Goal: Task Accomplishment & Management: Use online tool/utility

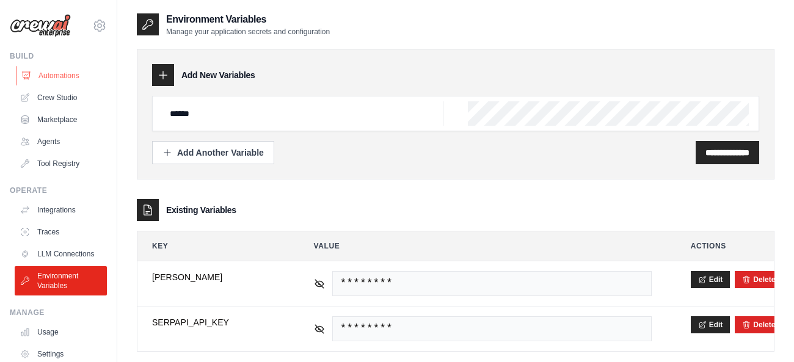
click at [65, 81] on link "Automations" at bounding box center [62, 76] width 92 height 20
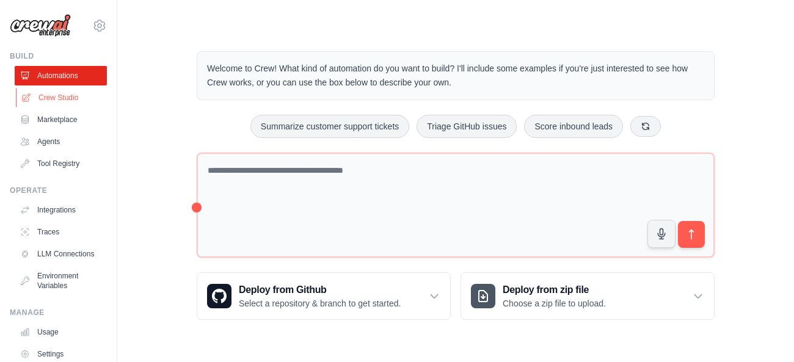
click at [48, 101] on link "Crew Studio" at bounding box center [62, 98] width 92 height 20
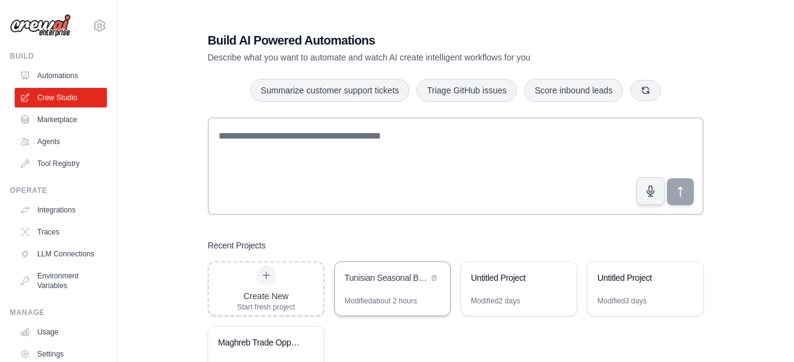
click at [388, 286] on div "Tunisian Seasonal Business Forecast" at bounding box center [392, 279] width 115 height 34
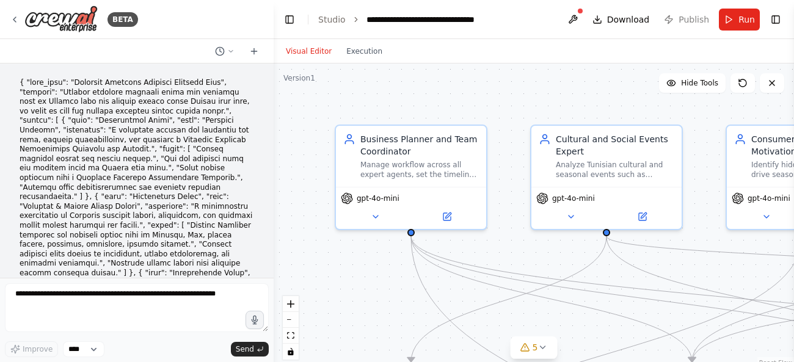
scroll to position [3855, 0]
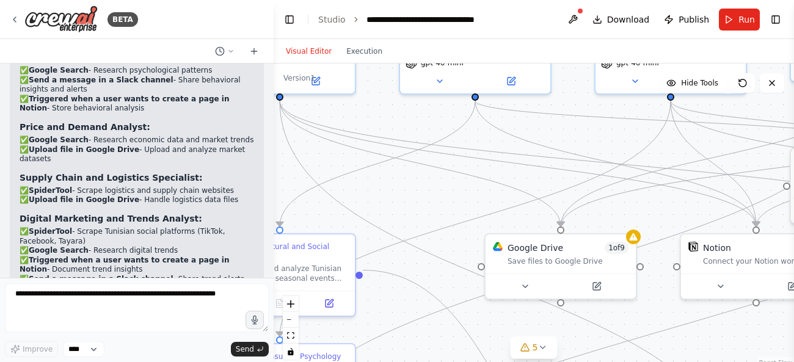
drag, startPoint x: 533, startPoint y: 259, endPoint x: 400, endPoint y: 122, distance: 190.9
click at [400, 122] on div ".deletable-edge-delete-btn { width: 20px; height: 20px; border: 0px solid #ffff…" at bounding box center [534, 216] width 520 height 305
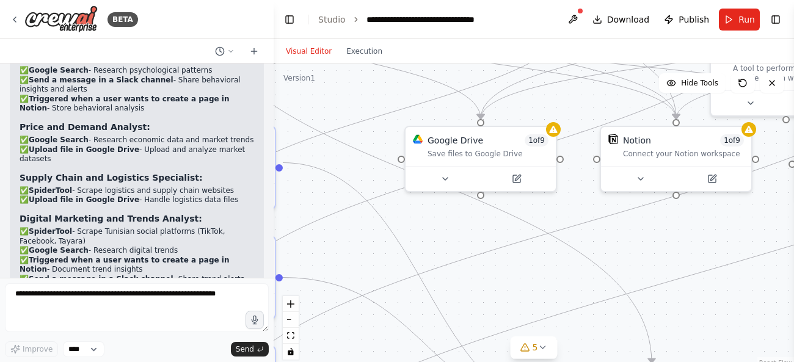
drag, startPoint x: 571, startPoint y: 336, endPoint x: 492, endPoint y: 230, distance: 131.8
click at [492, 230] on div ".deletable-edge-delete-btn { width: 20px; height: 20px; border: 0px solid #ffff…" at bounding box center [534, 216] width 520 height 305
click at [519, 174] on icon at bounding box center [517, 174] width 5 height 5
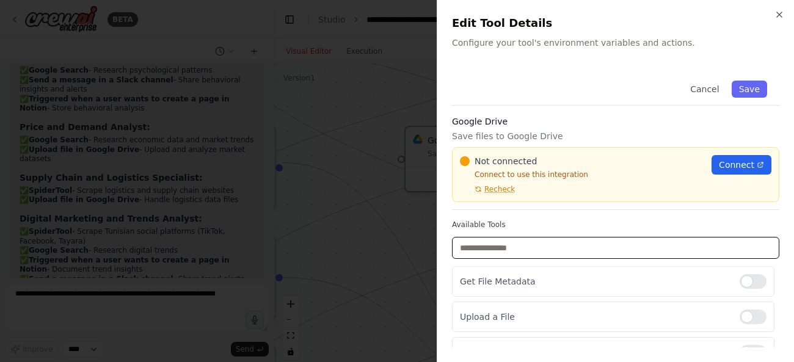
click at [636, 258] on input "text" at bounding box center [615, 248] width 327 height 22
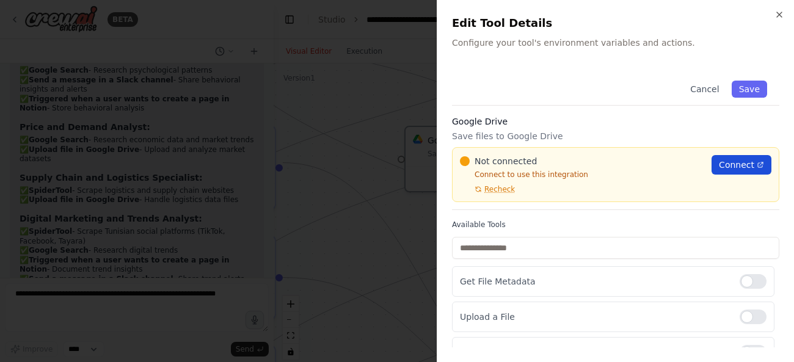
click at [745, 169] on span "Connect" at bounding box center [736, 165] width 35 height 12
click at [332, 98] on div at bounding box center [397, 181] width 794 height 362
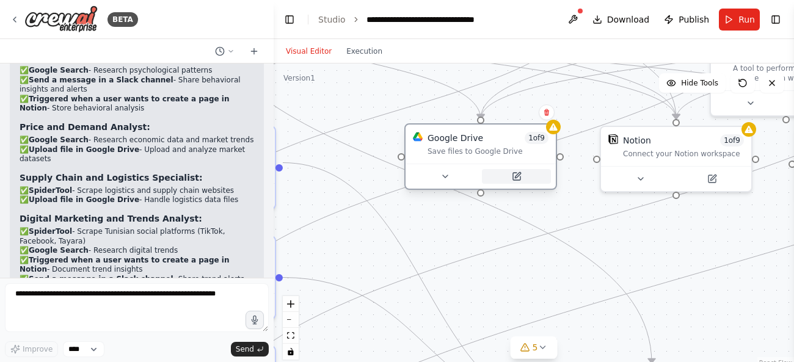
click at [514, 179] on icon at bounding box center [516, 176] width 7 height 7
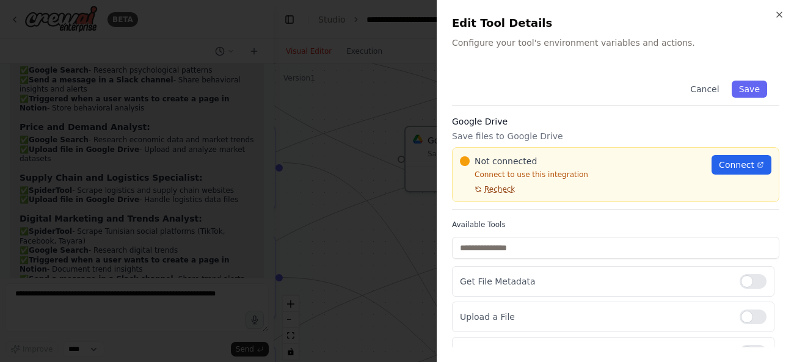
click at [494, 187] on span "Recheck" at bounding box center [499, 189] width 31 height 10
click at [494, 192] on span "Recheck" at bounding box center [499, 189] width 31 height 10
click at [360, 83] on div at bounding box center [397, 181] width 794 height 362
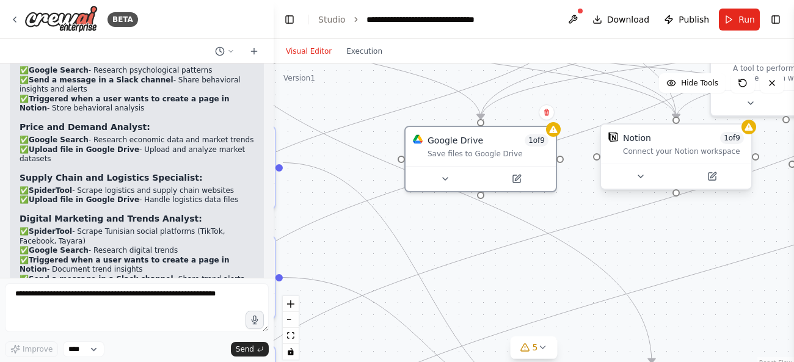
click at [662, 151] on div "Connect your Notion workspace" at bounding box center [683, 152] width 121 height 10
click at [713, 179] on icon at bounding box center [712, 176] width 7 height 7
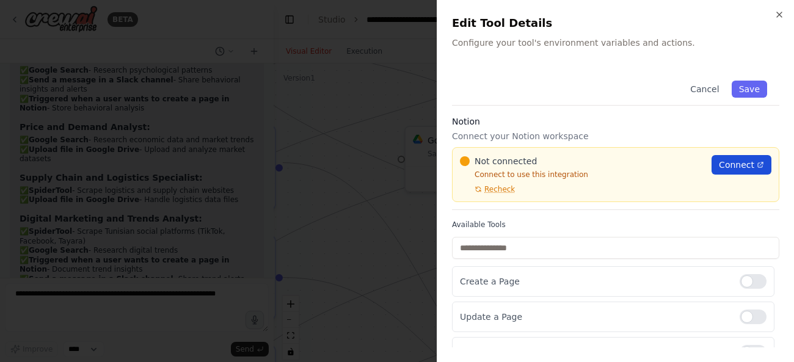
click at [731, 162] on span "Connect" at bounding box center [736, 165] width 35 height 12
click at [386, 127] on div at bounding box center [397, 181] width 794 height 362
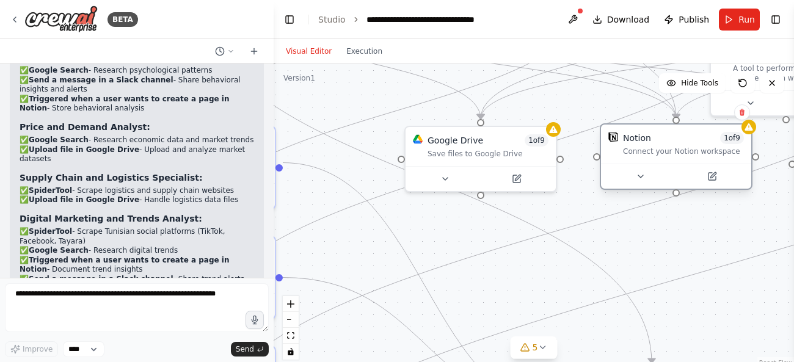
click at [663, 157] on div "Notion 1 of 9 Connect your Notion workspace" at bounding box center [676, 144] width 150 height 39
click at [713, 177] on icon at bounding box center [712, 174] width 5 height 5
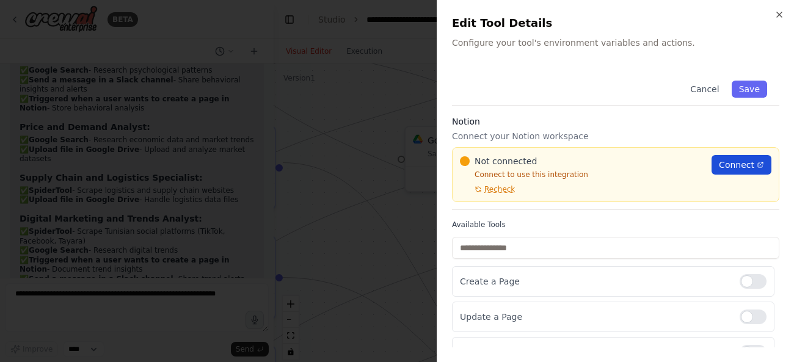
click at [722, 168] on span "Connect" at bounding box center [736, 165] width 35 height 12
click at [420, 110] on div at bounding box center [397, 181] width 794 height 362
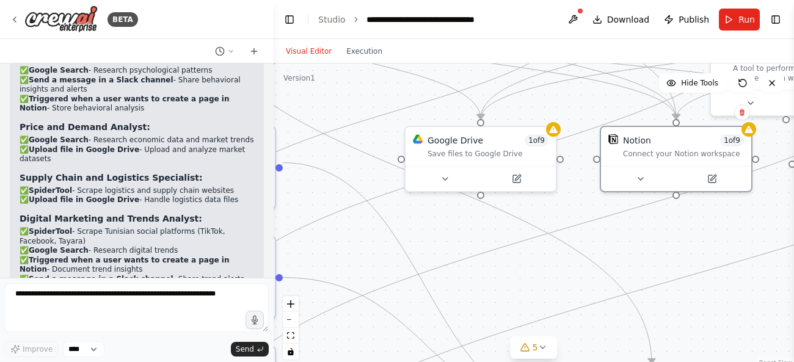
drag, startPoint x: 553, startPoint y: 214, endPoint x: 447, endPoint y: 211, distance: 105.7
click at [447, 211] on div ".deletable-edge-delete-btn { width: 20px; height: 20px; border: 0px solid #ffff…" at bounding box center [534, 216] width 520 height 305
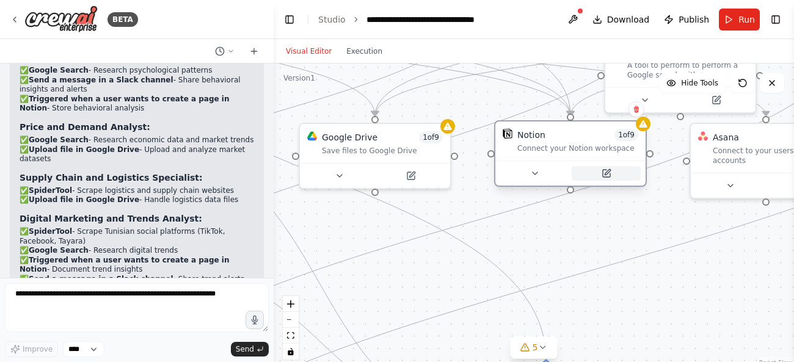
click at [596, 172] on button at bounding box center [606, 173] width 69 height 15
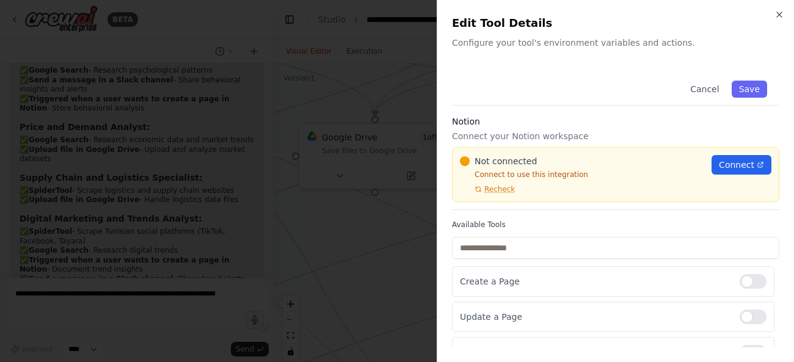
click at [360, 118] on div at bounding box center [397, 181] width 794 height 362
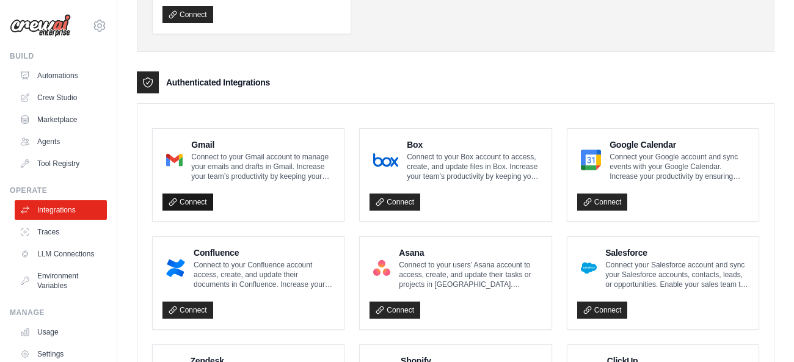
scroll to position [238, 0]
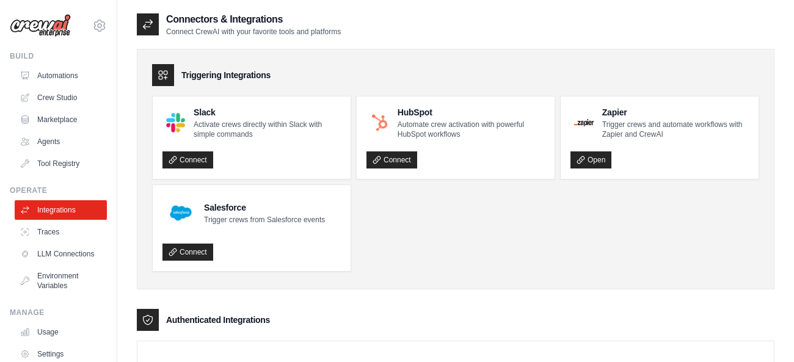
scroll to position [782, 0]
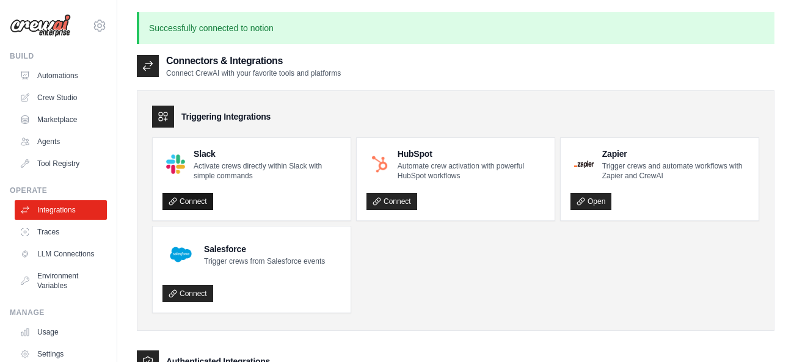
click at [192, 203] on link "Connect" at bounding box center [187, 201] width 51 height 17
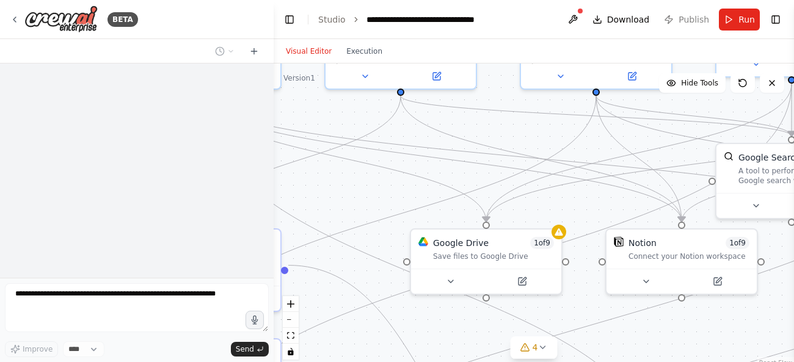
drag, startPoint x: 674, startPoint y: 264, endPoint x: 472, endPoint y: 125, distance: 246.0
click at [472, 125] on div ".deletable-edge-delete-btn { width: 20px; height: 20px; border: 0px solid #ffff…" at bounding box center [534, 216] width 520 height 305
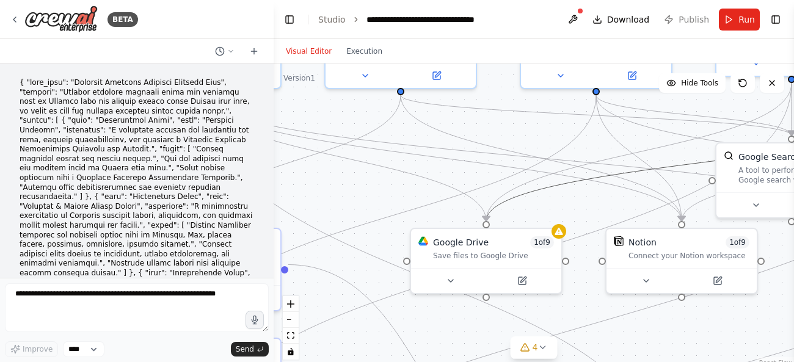
scroll to position [3855, 0]
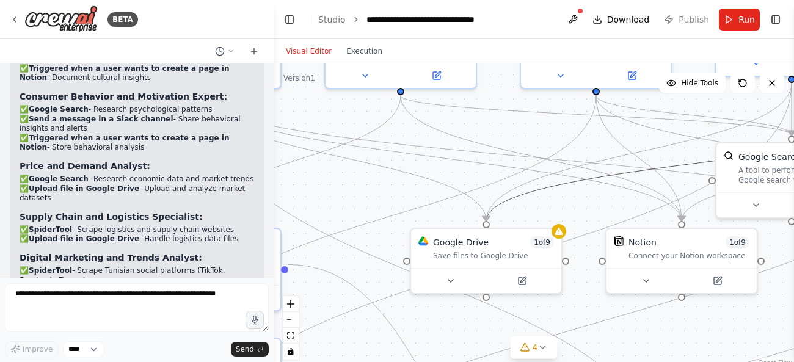
drag, startPoint x: 564, startPoint y: 181, endPoint x: 418, endPoint y: 128, distance: 155.1
click at [418, 128] on div ".deletable-edge-delete-btn { width: 20px; height: 20px; border: 0px solid #ffff…" at bounding box center [534, 216] width 520 height 305
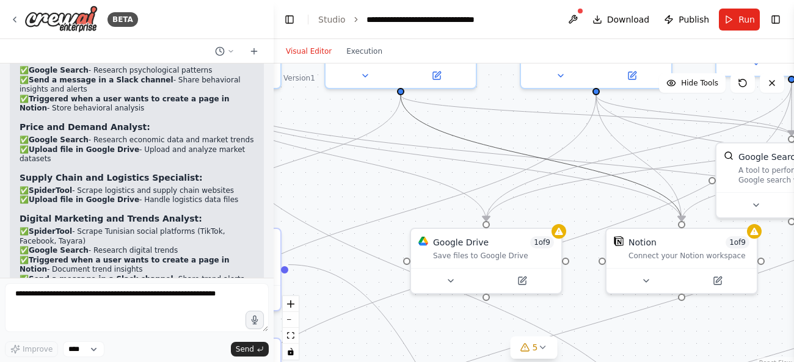
drag, startPoint x: 522, startPoint y: 150, endPoint x: 463, endPoint y: 141, distance: 59.4
click at [463, 141] on icon "Edge from 954949cd-24b4-405d-9522-4698c36c9fdd to 089a85ab-1c53-4efe-bcaf-0f366…" at bounding box center [541, 158] width 281 height 126
click at [528, 126] on div ".deletable-edge-delete-btn { width: 20px; height: 20px; border: 0px solid #ffff…" at bounding box center [534, 216] width 520 height 305
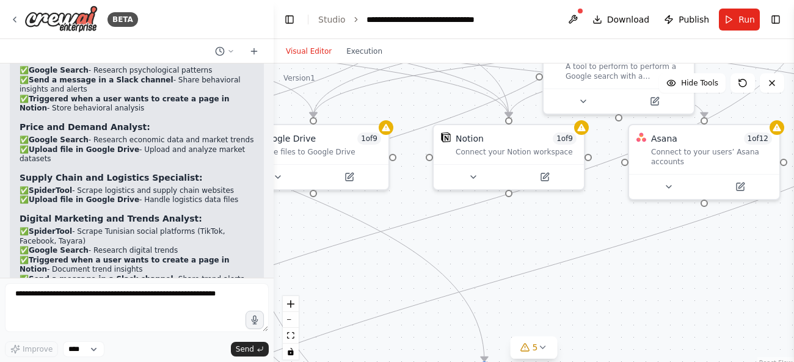
drag, startPoint x: 651, startPoint y: 336, endPoint x: 455, endPoint y: 242, distance: 217.5
click at [455, 242] on div ".deletable-edge-delete-btn { width: 20px; height: 20px; border: 0px solid #ffff…" at bounding box center [534, 216] width 520 height 305
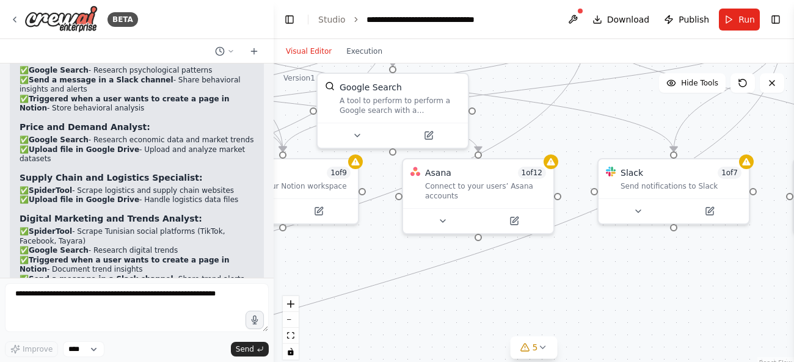
drag, startPoint x: 737, startPoint y: 321, endPoint x: 505, endPoint y: 336, distance: 232.0
click at [505, 336] on div ".deletable-edge-delete-btn { width: 20px; height: 20px; border: 0px solid #ffff…" at bounding box center [534, 216] width 520 height 305
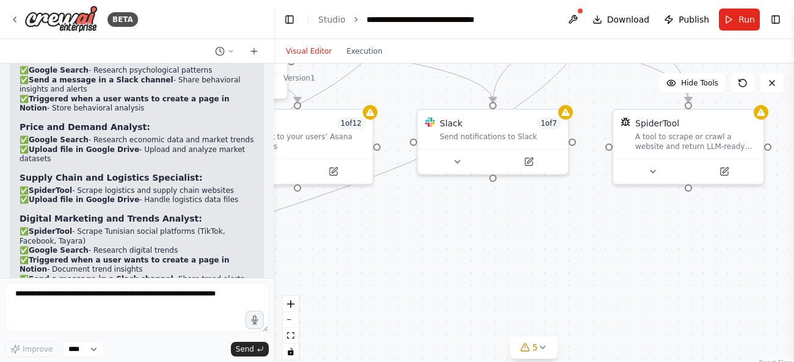
drag, startPoint x: 643, startPoint y: 318, endPoint x: 491, endPoint y: 278, distance: 157.2
click at [491, 278] on div ".deletable-edge-delete-btn { width: 20px; height: 20px; border: 0px solid #ffff…" at bounding box center [534, 216] width 520 height 305
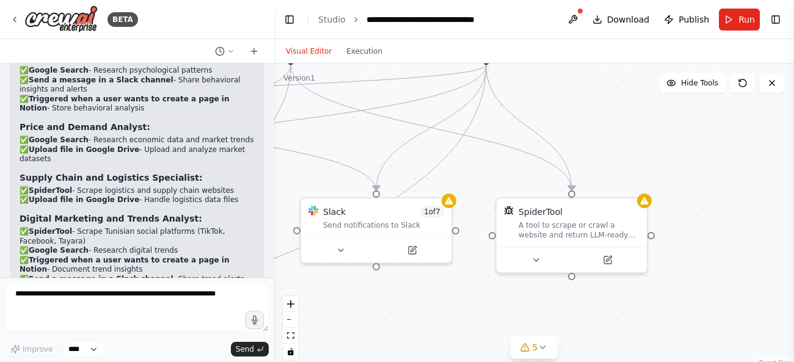
drag, startPoint x: 639, startPoint y: 260, endPoint x: 522, endPoint y: 348, distance: 146.1
click at [522, 348] on div ".deletable-edge-delete-btn { width: 20px; height: 20px; border: 0px solid #ffff…" at bounding box center [534, 216] width 520 height 305
click at [611, 259] on icon at bounding box center [607, 256] width 7 height 7
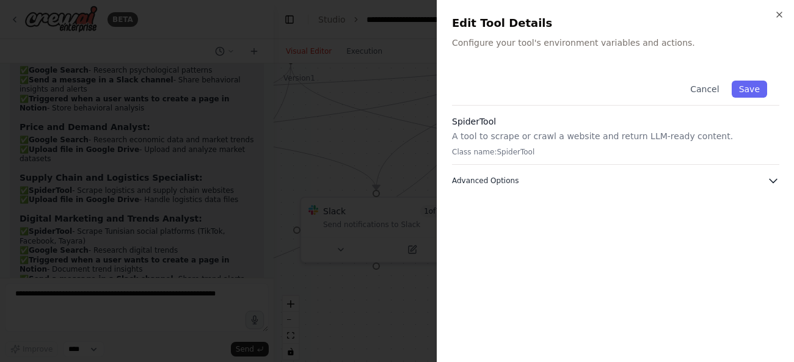
click at [677, 176] on button "Advanced Options" at bounding box center [615, 181] width 327 height 12
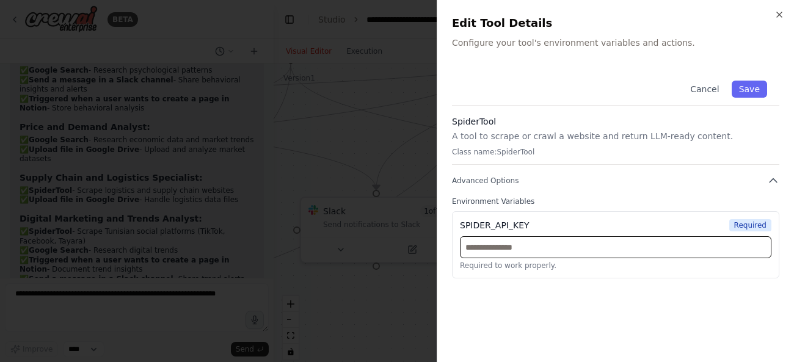
click at [601, 252] on input "text" at bounding box center [616, 247] width 312 height 22
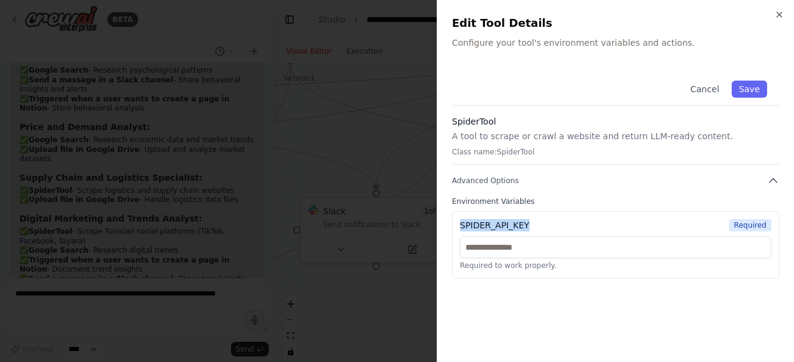
drag, startPoint x: 536, startPoint y: 221, endPoint x: 454, endPoint y: 228, distance: 82.8
click at [454, 228] on div "SPIDER_API_KEY Required Required to work properly." at bounding box center [615, 244] width 327 height 67
copy div "SPIDER_API_KEY"
click at [364, 98] on div at bounding box center [397, 181] width 794 height 362
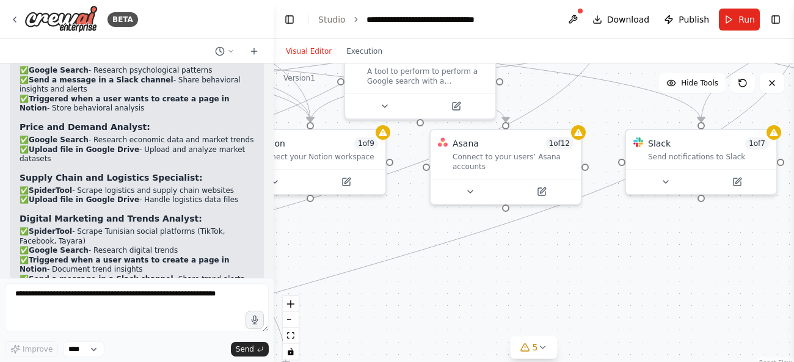
drag, startPoint x: 448, startPoint y: 319, endPoint x: 775, endPoint y: 252, distance: 333.7
click at [775, 252] on div ".deletable-edge-delete-btn { width: 20px; height: 20px; border: 0px solid #ffff…" at bounding box center [534, 216] width 520 height 305
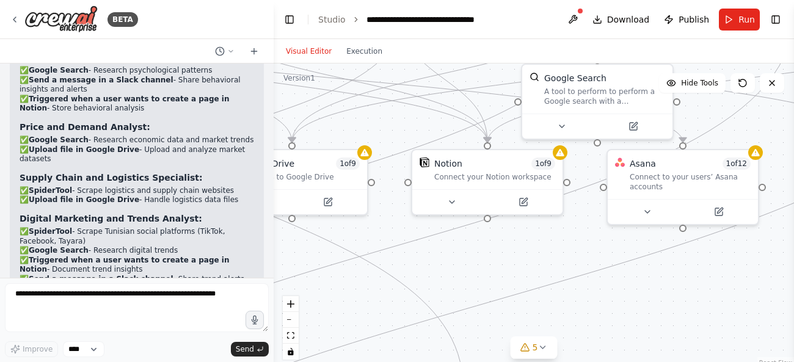
drag, startPoint x: 618, startPoint y: 257, endPoint x: 793, endPoint y: 277, distance: 176.5
click at [793, 277] on div ".deletable-edge-delete-btn { width: 20px; height: 20px; border: 0px solid #ffff…" at bounding box center [534, 216] width 520 height 305
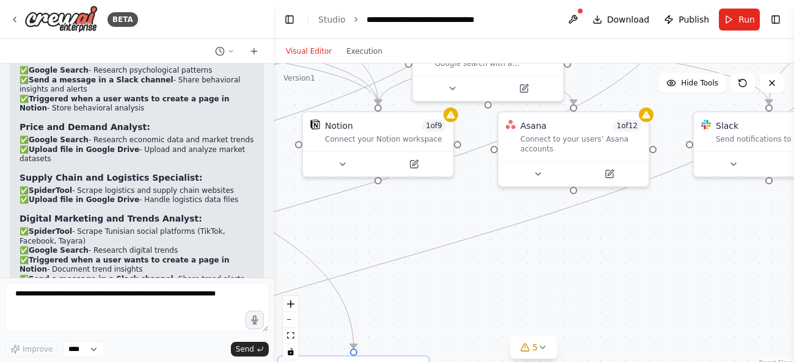
drag, startPoint x: 604, startPoint y: 287, endPoint x: 494, endPoint y: 248, distance: 117.3
click at [494, 248] on div ".deletable-edge-delete-btn { width: 20px; height: 20px; border: 0px solid #ffff…" at bounding box center [534, 216] width 520 height 305
click at [418, 158] on button at bounding box center [412, 160] width 69 height 15
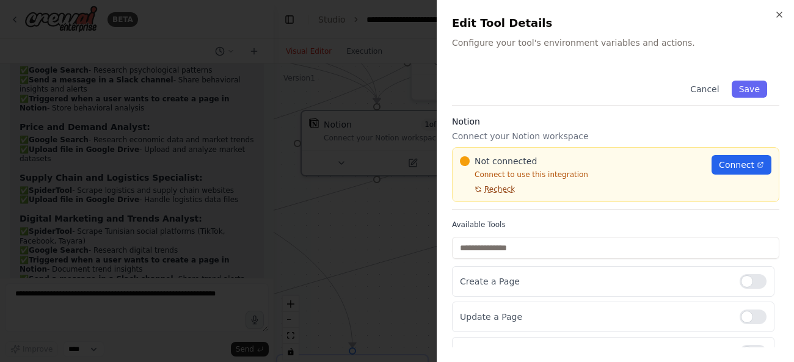
click at [495, 187] on span "Recheck" at bounding box center [499, 189] width 31 height 10
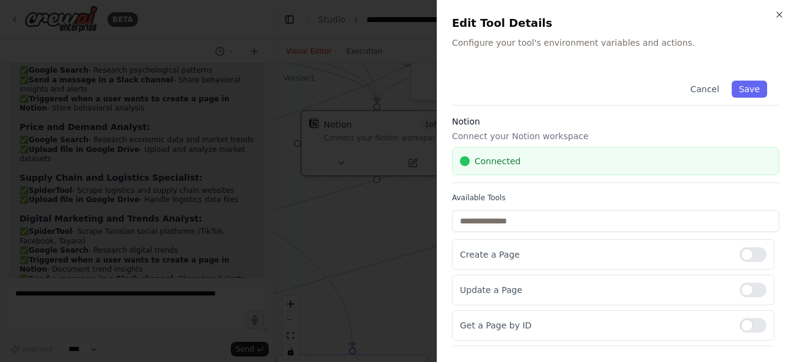
click at [374, 235] on div at bounding box center [397, 181] width 794 height 362
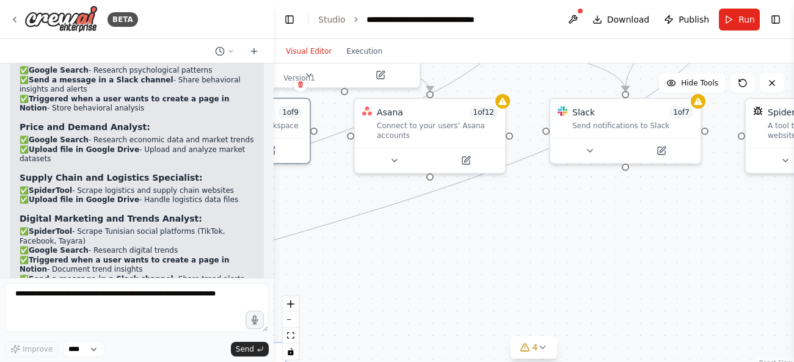
drag, startPoint x: 580, startPoint y: 275, endPoint x: 437, endPoint y: 263, distance: 142.8
click at [437, 263] on div ".deletable-edge-delete-btn { width: 20px; height: 20px; border: 0px solid #ffff…" at bounding box center [534, 216] width 520 height 305
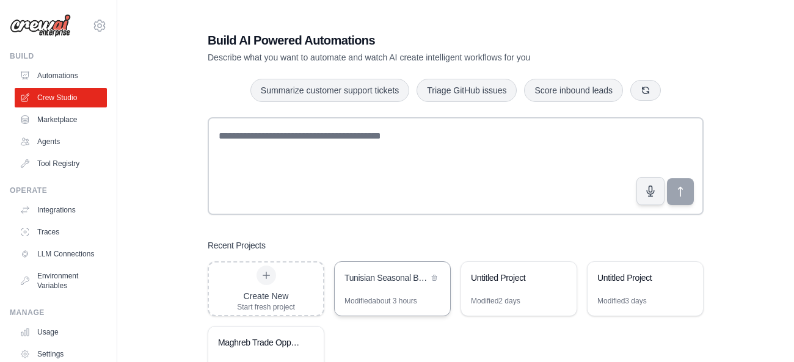
click at [370, 296] on div "Modified about 3 hours" at bounding box center [381, 301] width 73 height 10
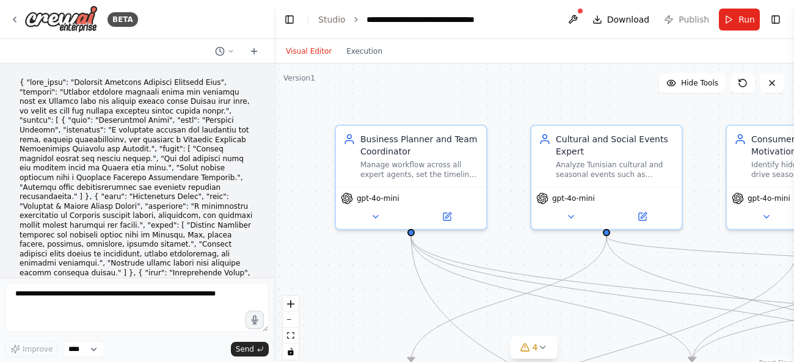
scroll to position [3218, 0]
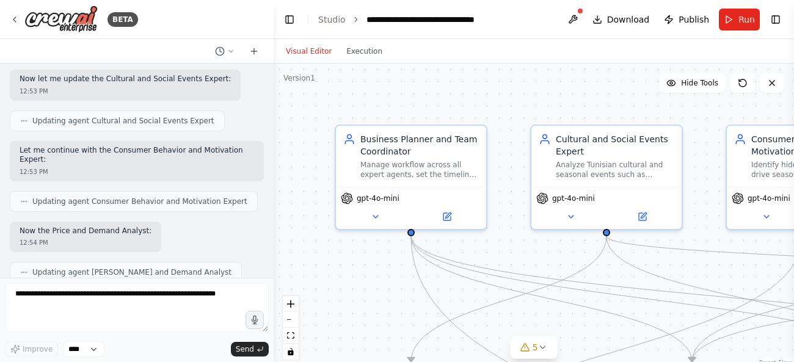
drag, startPoint x: 657, startPoint y: 290, endPoint x: 569, endPoint y: 258, distance: 92.9
drag, startPoint x: 633, startPoint y: 293, endPoint x: 505, endPoint y: 237, distance: 140.0
click at [505, 237] on div ".deletable-edge-delete-btn { width: 20px; height: 20px; border: 0px solid #ffff…" at bounding box center [534, 216] width 520 height 305
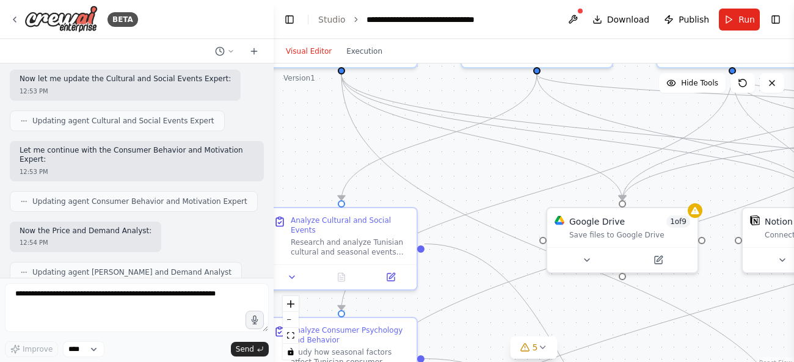
drag, startPoint x: 365, startPoint y: 307, endPoint x: 294, endPoint y: 139, distance: 182.3
click at [294, 139] on div ".deletable-edge-delete-btn { width: 20px; height: 20px; border: 0px solid #ffff…" at bounding box center [534, 216] width 520 height 305
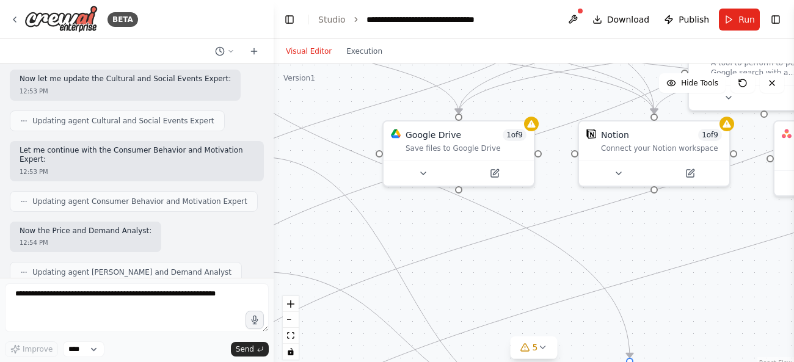
drag, startPoint x: 573, startPoint y: 315, endPoint x: 410, endPoint y: 234, distance: 181.4
click at [410, 234] on div ".deletable-edge-delete-btn { width: 20px; height: 20px; border: 0px solid #ffff…" at bounding box center [534, 216] width 520 height 305
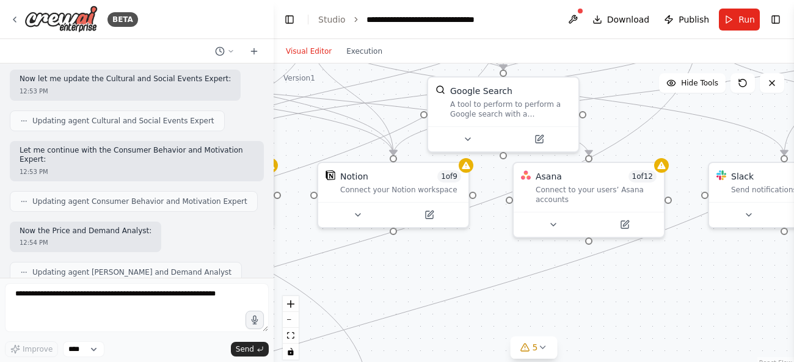
drag, startPoint x: 647, startPoint y: 250, endPoint x: 350, endPoint y: 292, distance: 299.8
click at [350, 292] on div ".deletable-edge-delete-btn { width: 20px; height: 20px; border: 0px solid #ffff…" at bounding box center [534, 216] width 520 height 305
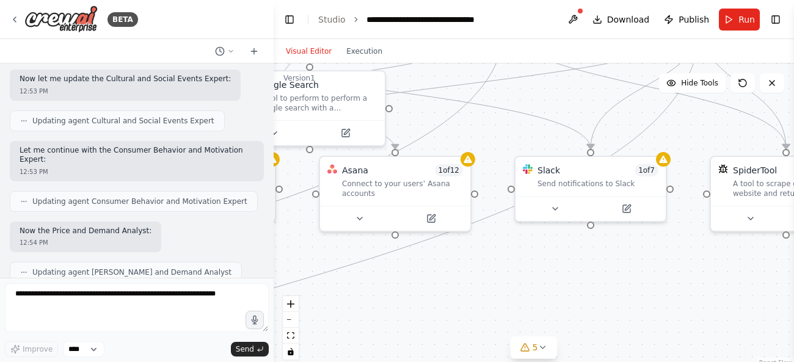
drag, startPoint x: 614, startPoint y: 330, endPoint x: 454, endPoint y: 322, distance: 159.6
click at [454, 322] on div ".deletable-edge-delete-btn { width: 20px; height: 20px; border: 0px solid #ffff…" at bounding box center [534, 216] width 520 height 305
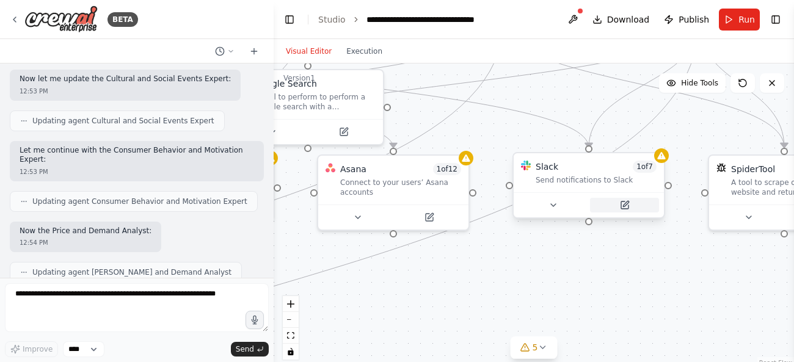
click at [627, 208] on icon at bounding box center [624, 205] width 7 height 7
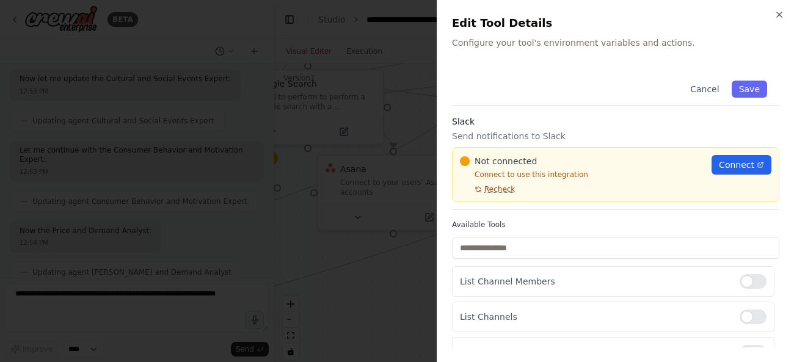
click at [496, 188] on span "Recheck" at bounding box center [499, 189] width 31 height 10
click at [761, 164] on icon at bounding box center [760, 164] width 5 height 5
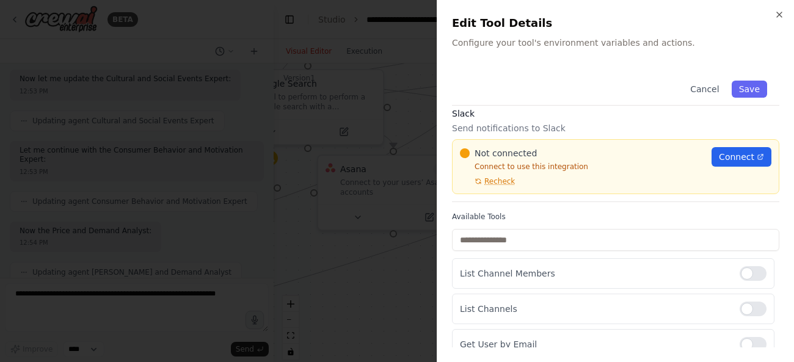
scroll to position [0, 0]
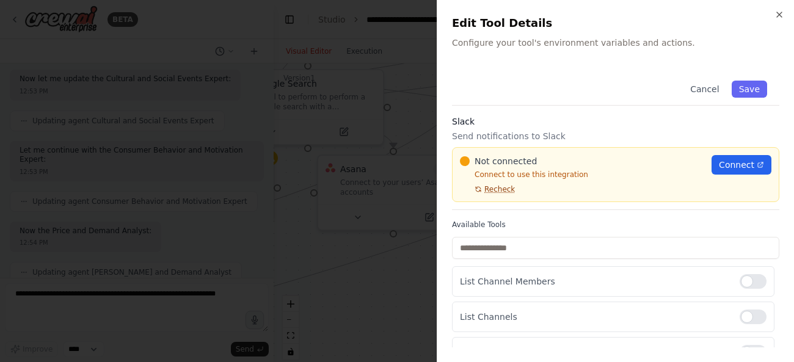
click at [503, 193] on span "Recheck" at bounding box center [499, 189] width 31 height 10
click at [390, 275] on div at bounding box center [397, 181] width 794 height 362
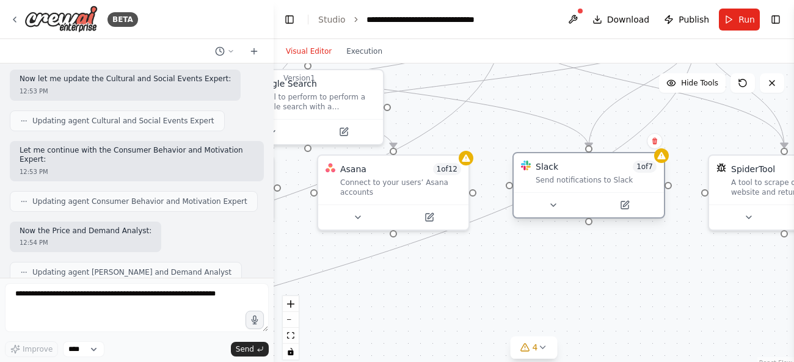
click at [581, 179] on div "Send notifications to Slack" at bounding box center [596, 180] width 121 height 10
click at [618, 210] on button at bounding box center [624, 205] width 69 height 15
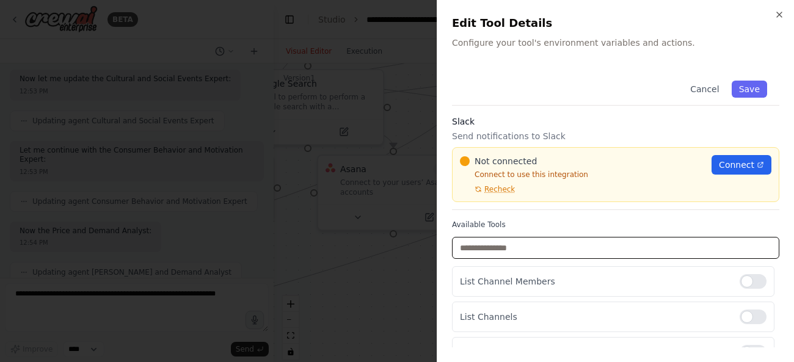
click at [550, 255] on input "text" at bounding box center [615, 248] width 327 height 22
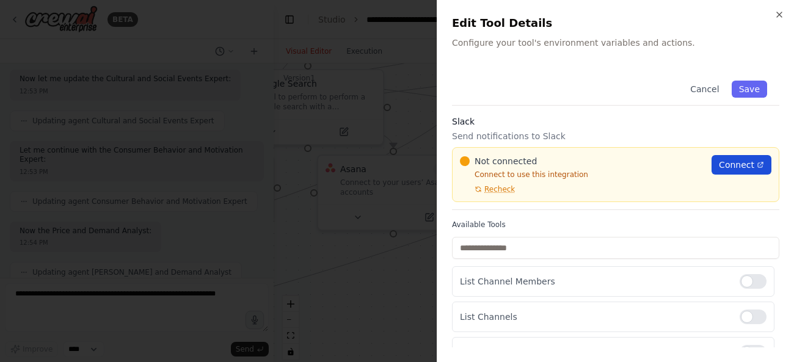
click at [735, 162] on span "Connect" at bounding box center [736, 165] width 35 height 12
click at [489, 189] on span "Recheck" at bounding box center [499, 189] width 31 height 10
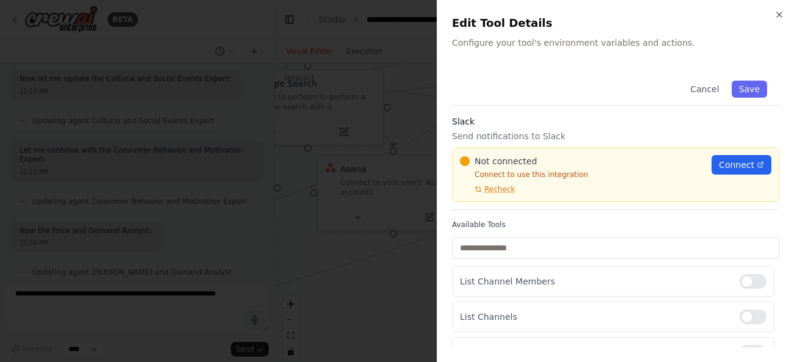
click at [489, 189] on span "Recheck" at bounding box center [499, 189] width 31 height 10
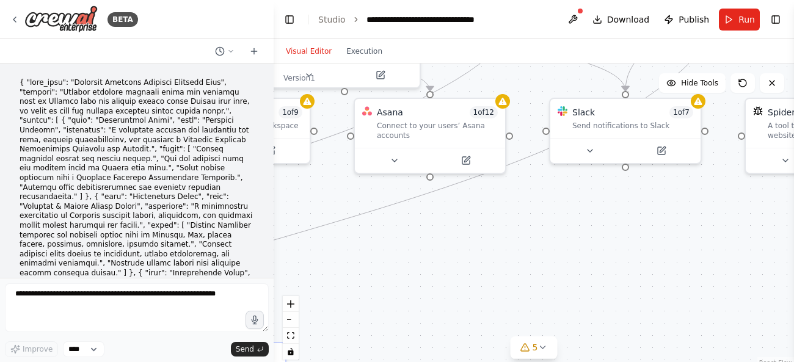
scroll to position [3855, 0]
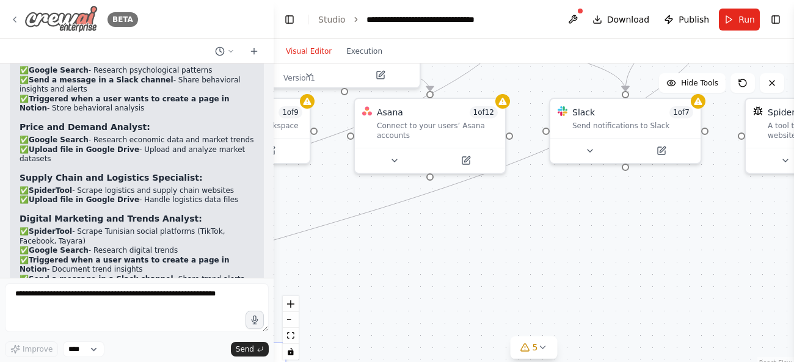
click at [53, 23] on img at bounding box center [60, 18] width 73 height 27
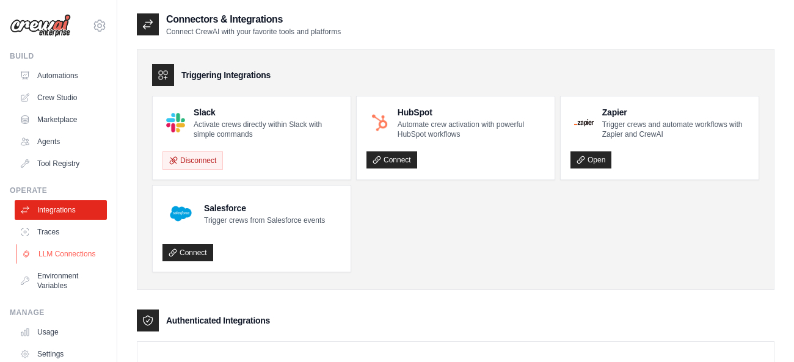
click at [71, 258] on link "LLM Connections" at bounding box center [62, 254] width 92 height 20
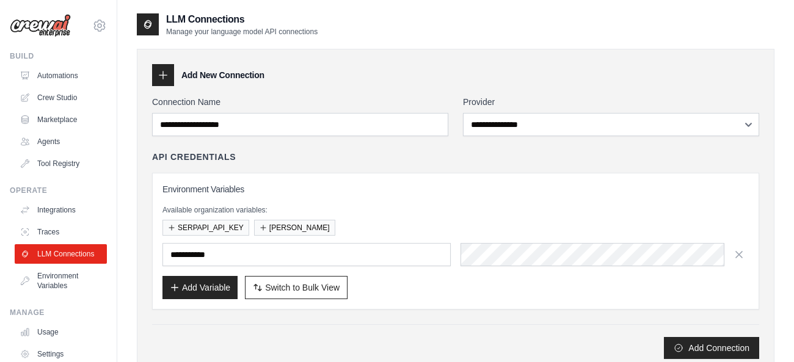
type input "******"
click at [62, 279] on link "Environment Variables" at bounding box center [62, 280] width 92 height 29
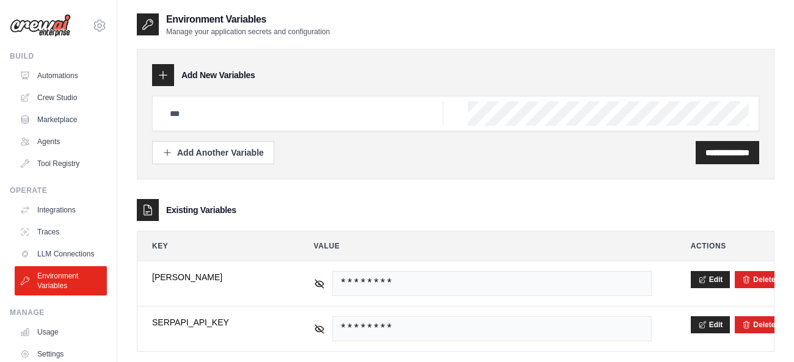
type input "******"
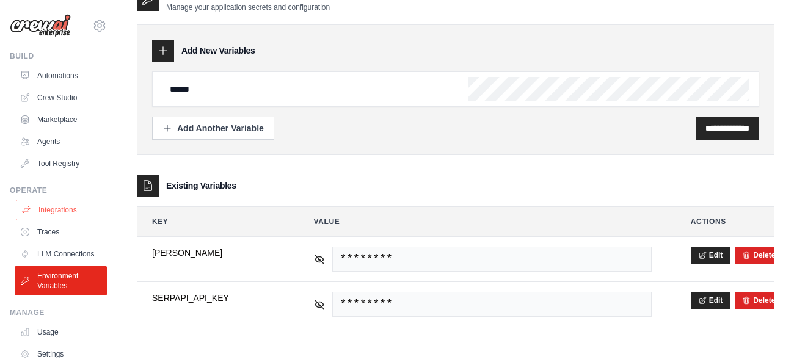
click at [54, 210] on link "Integrations" at bounding box center [62, 210] width 92 height 20
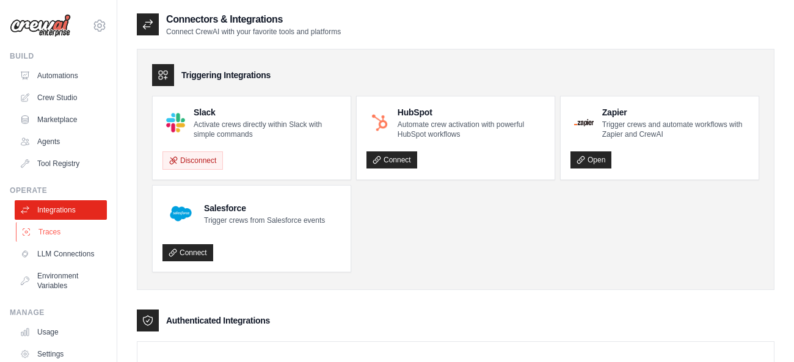
click at [45, 227] on link "Traces" at bounding box center [62, 232] width 92 height 20
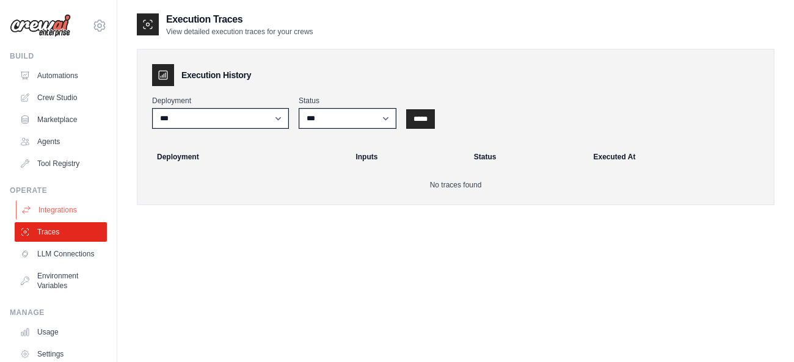
click at [49, 217] on link "Integrations" at bounding box center [62, 210] width 92 height 20
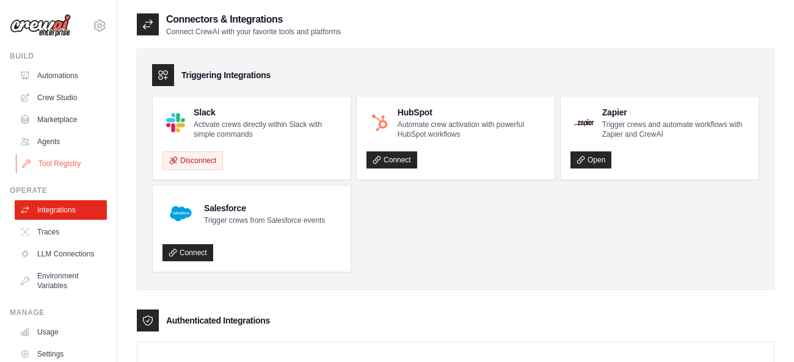
click at [75, 161] on link "Tool Registry" at bounding box center [62, 164] width 92 height 20
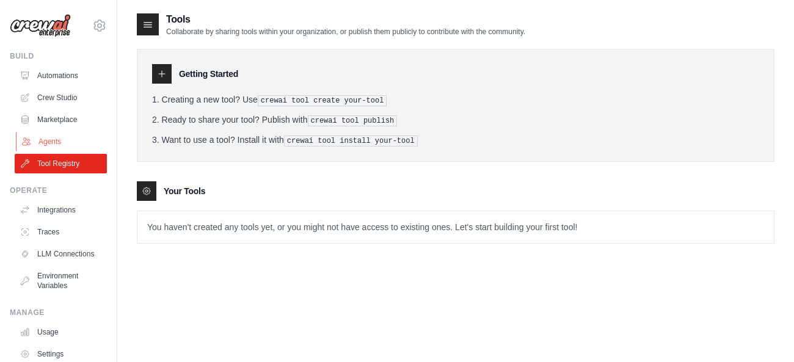
click at [49, 146] on link "Agents" at bounding box center [62, 142] width 92 height 20
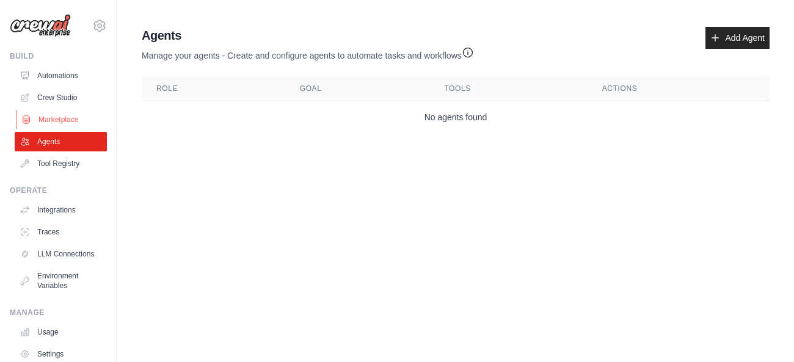
click at [53, 117] on link "Marketplace" at bounding box center [62, 120] width 92 height 20
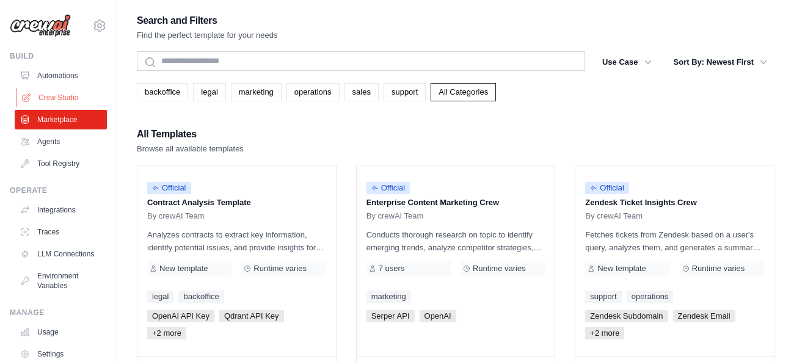
click at [76, 100] on link "Crew Studio" at bounding box center [62, 98] width 92 height 20
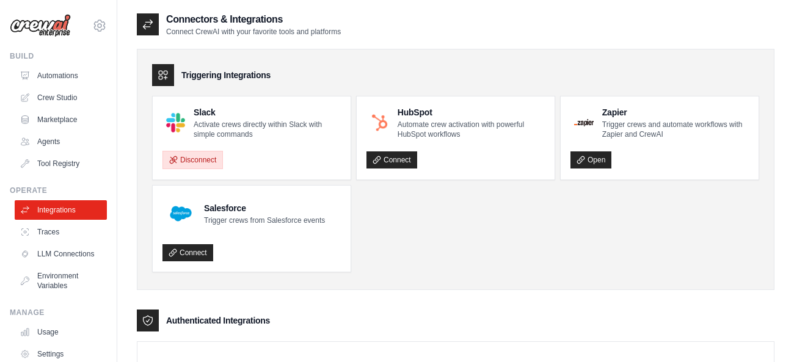
click at [211, 166] on button "Disconnect" at bounding box center [192, 160] width 60 height 18
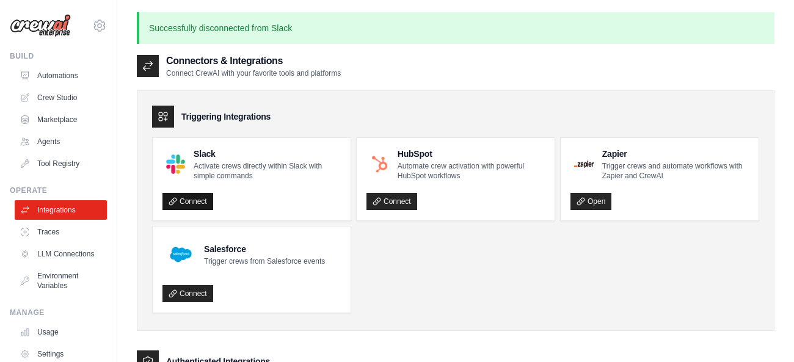
click at [203, 203] on link "Connect" at bounding box center [187, 201] width 51 height 17
